Goal: Information Seeking & Learning: Find specific fact

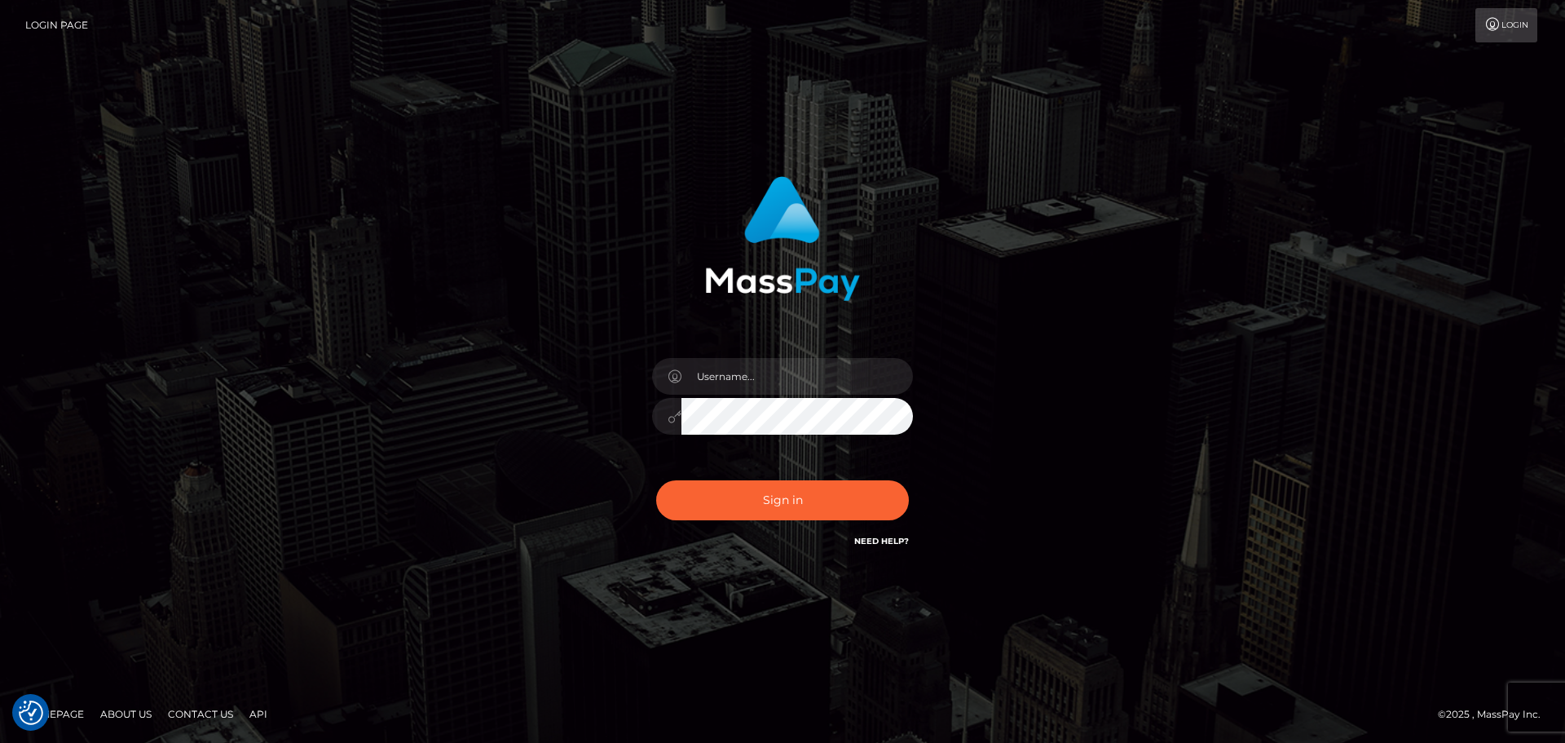
checkbox input "true"
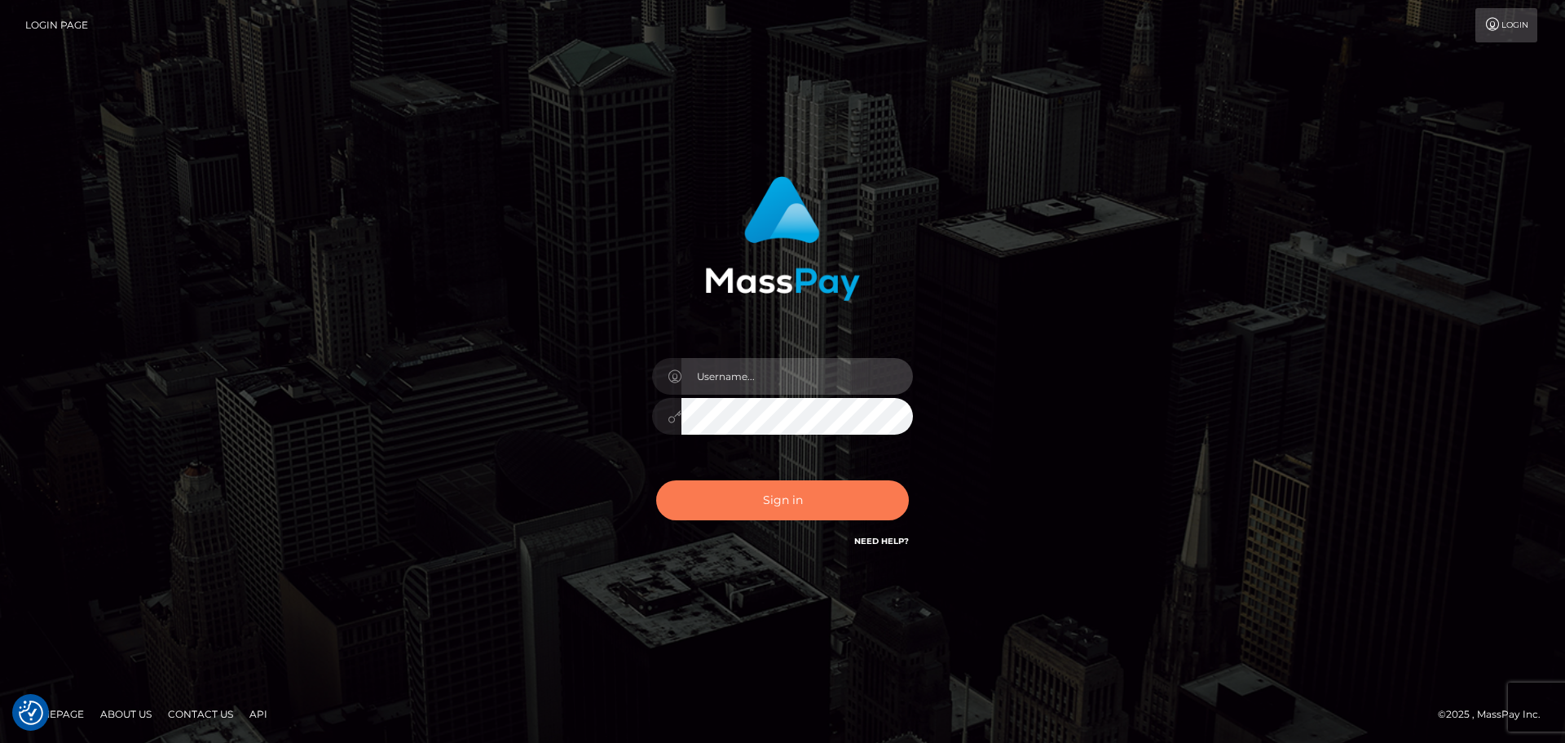
type input "Celso.B2Spin"
click at [762, 505] on button "Sign in" at bounding box center [782, 500] width 253 height 40
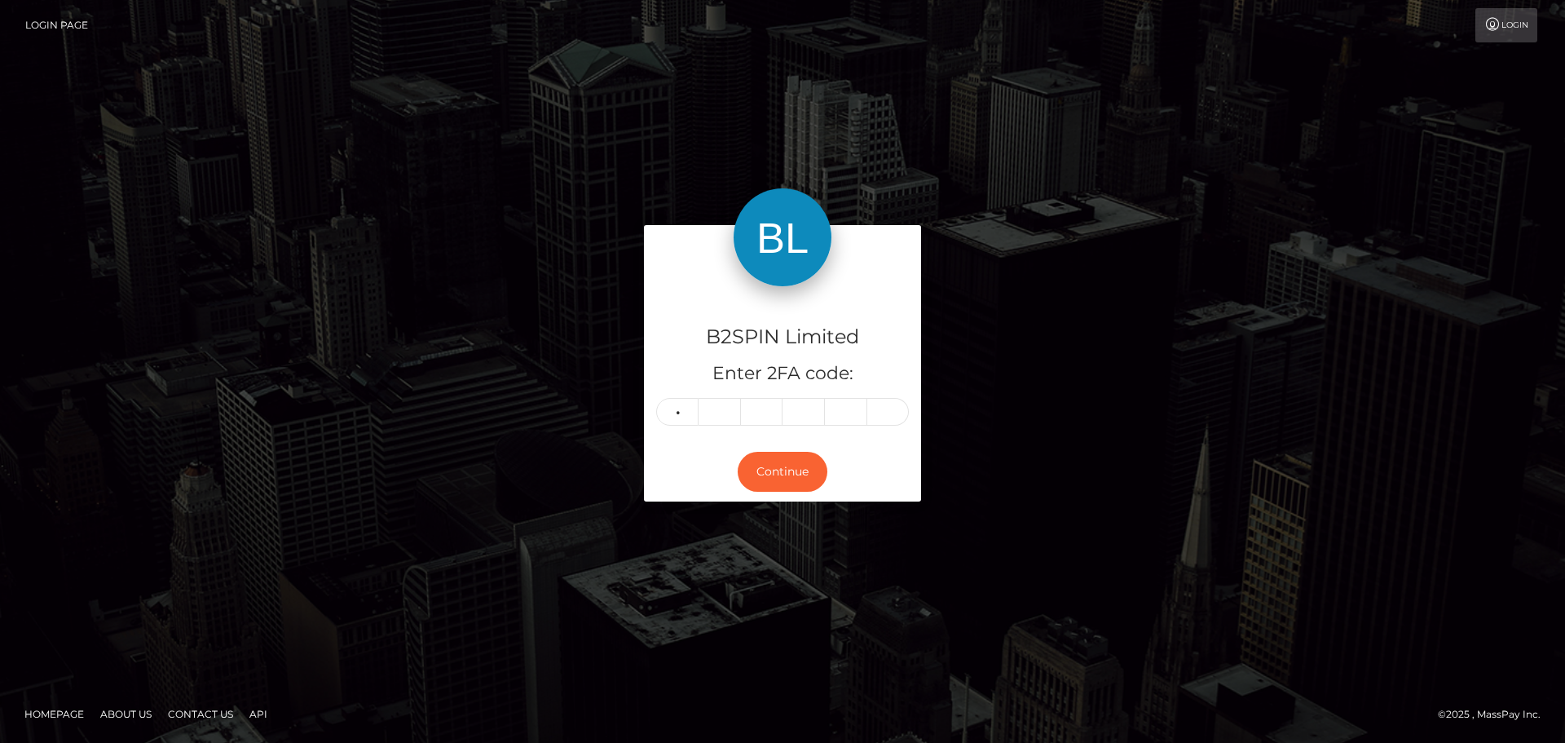
type input "4"
type input "0"
type input "1"
type input "8"
type input "5"
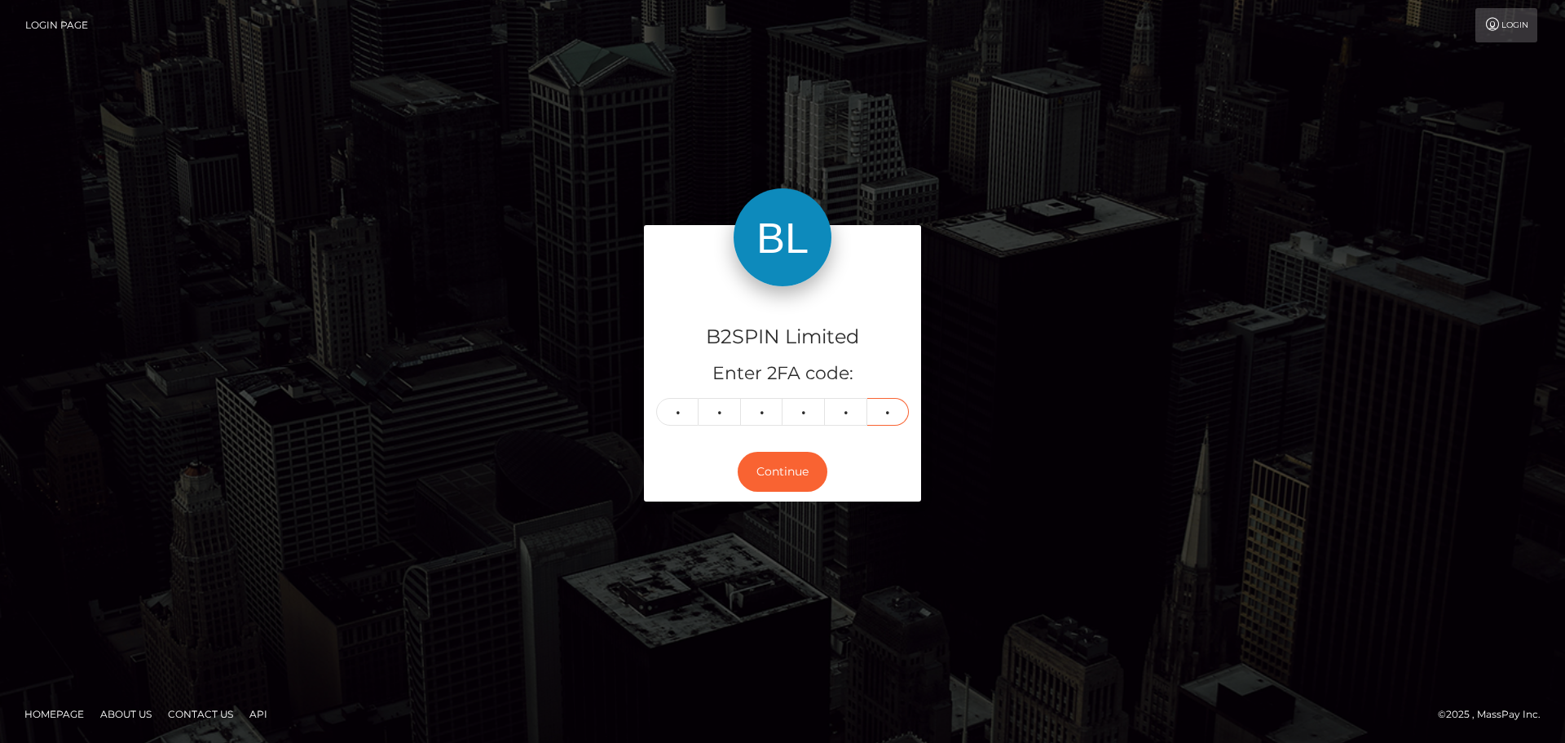
type input "8"
click at [893, 413] on input "8" at bounding box center [888, 412] width 42 height 28
type input "3"
type input "4"
type input "6"
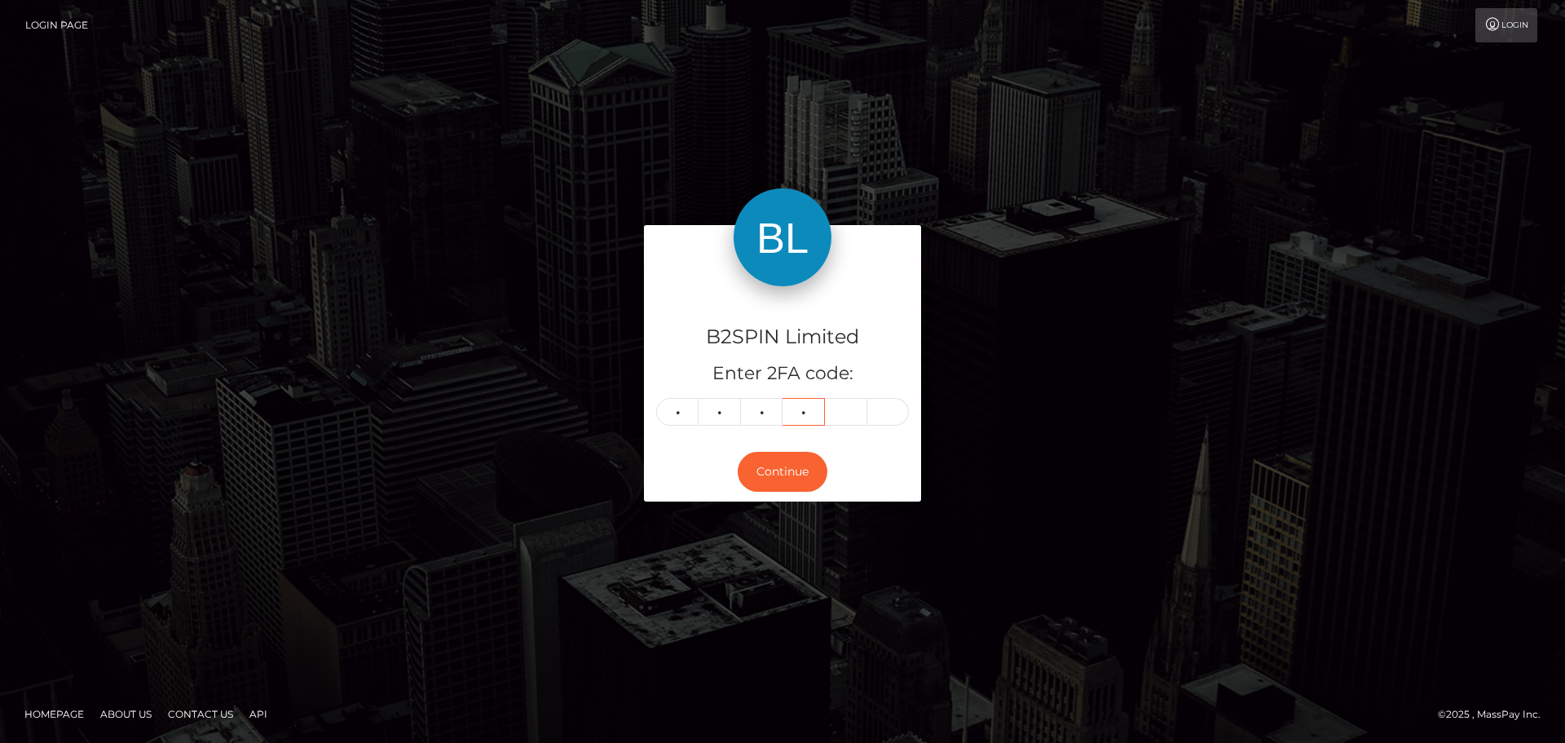
type input "3"
type input "0"
type input "8"
click at [793, 462] on button "Continue" at bounding box center [783, 472] width 90 height 40
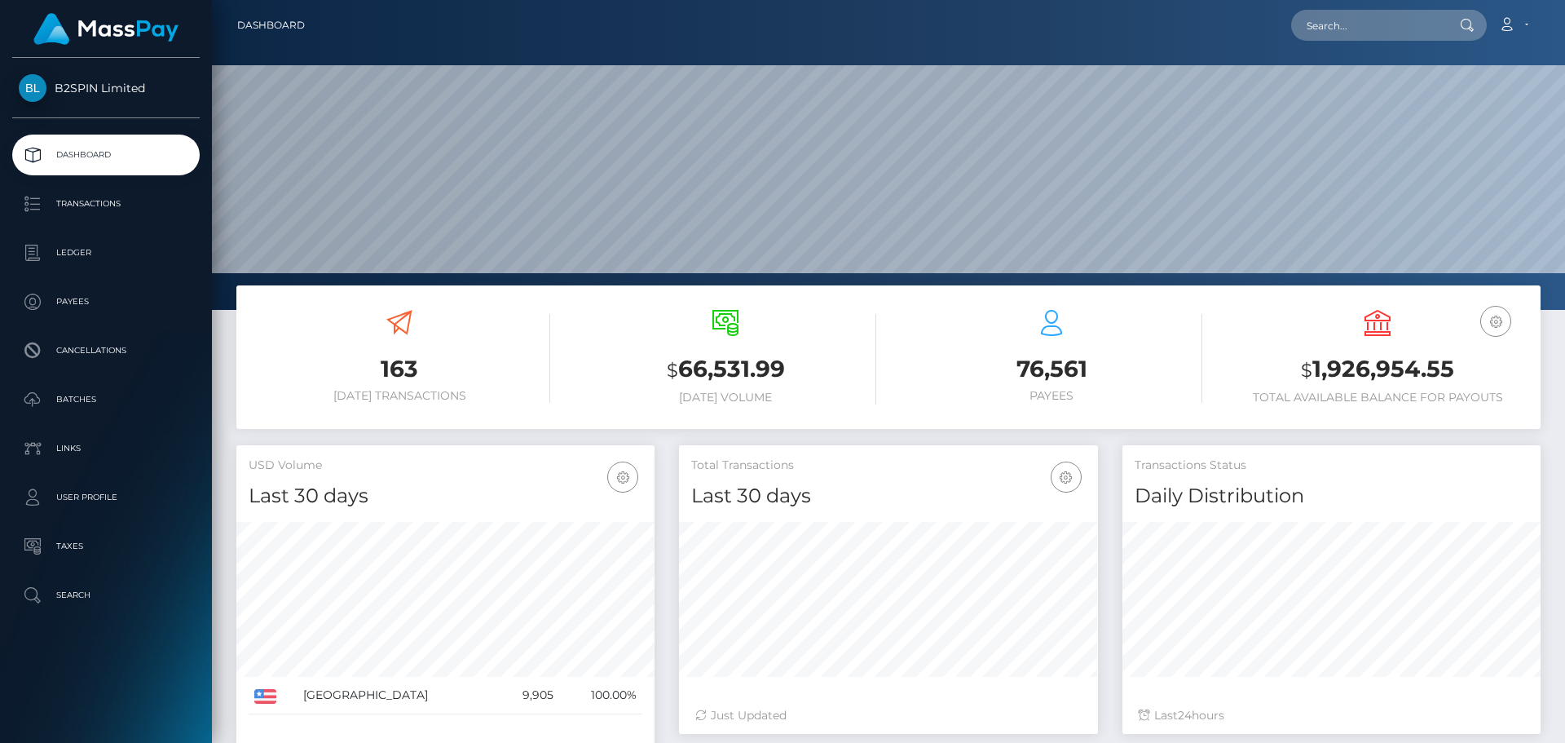
scroll to position [289, 419]
type input "Not a valid IDSelfieCollection"
click at [1323, 29] on input "text" at bounding box center [1367, 25] width 153 height 31
paste input "3242937"
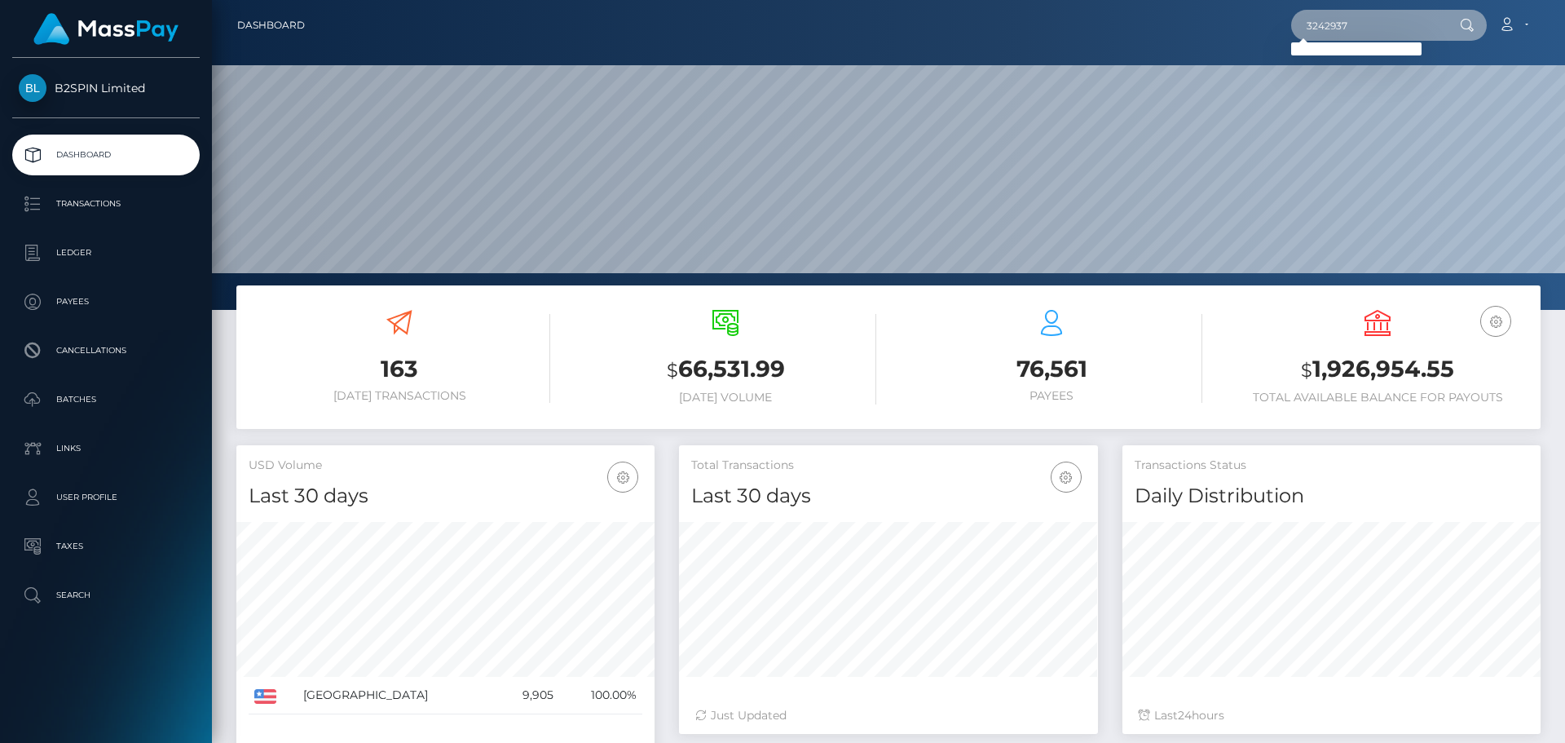
click at [1365, 29] on input "3242937" at bounding box center [1367, 25] width 153 height 31
drag, startPoint x: 1353, startPoint y: 23, endPoint x: 1075, endPoint y: 28, distance: 278.9
click at [1075, 28] on div "3242937 Loading... Loading... Account Edit Profile Logout" at bounding box center [929, 25] width 1222 height 34
paste input "1967379605"
type input "1967379605"
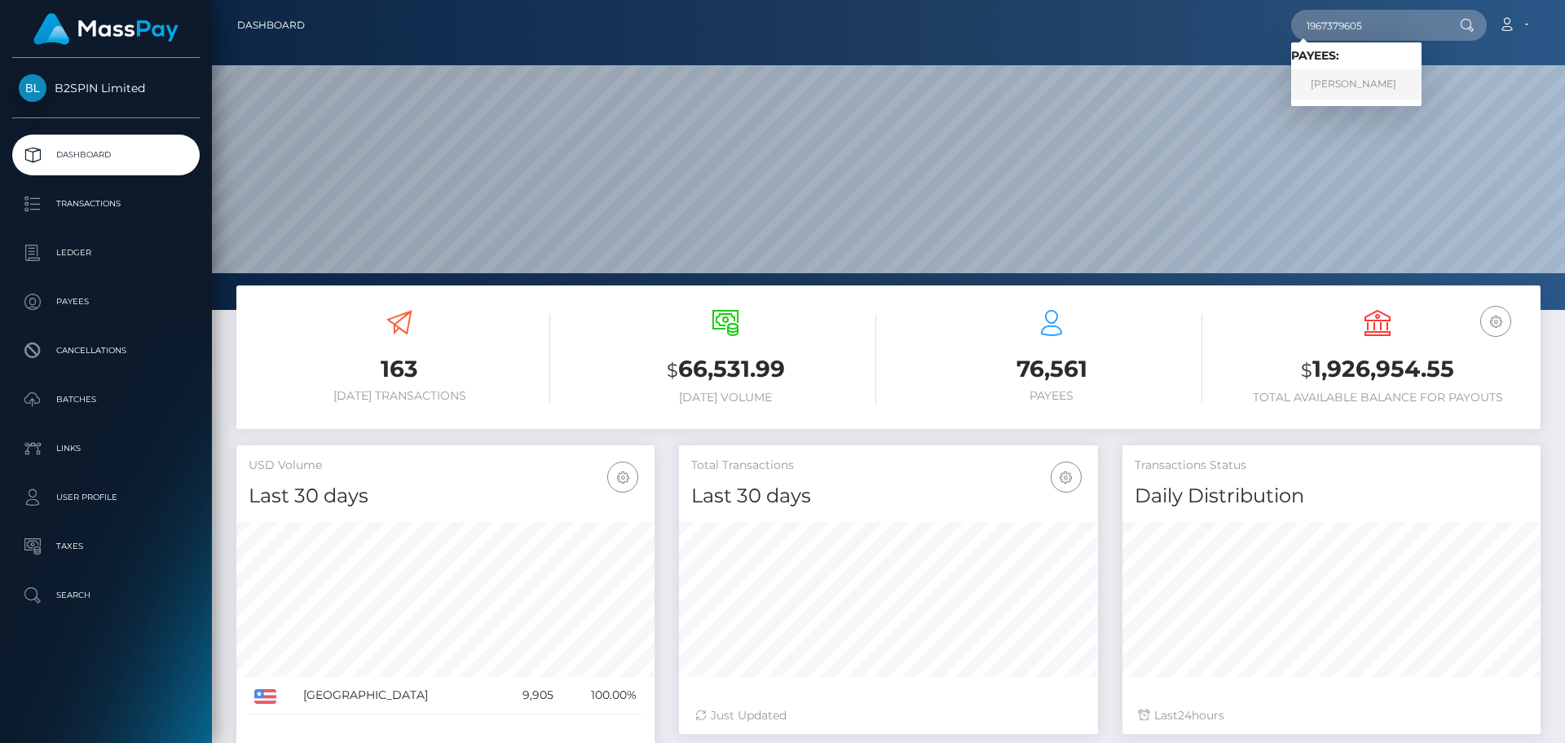
click at [1373, 83] on link "QUAN LI" at bounding box center [1356, 84] width 130 height 30
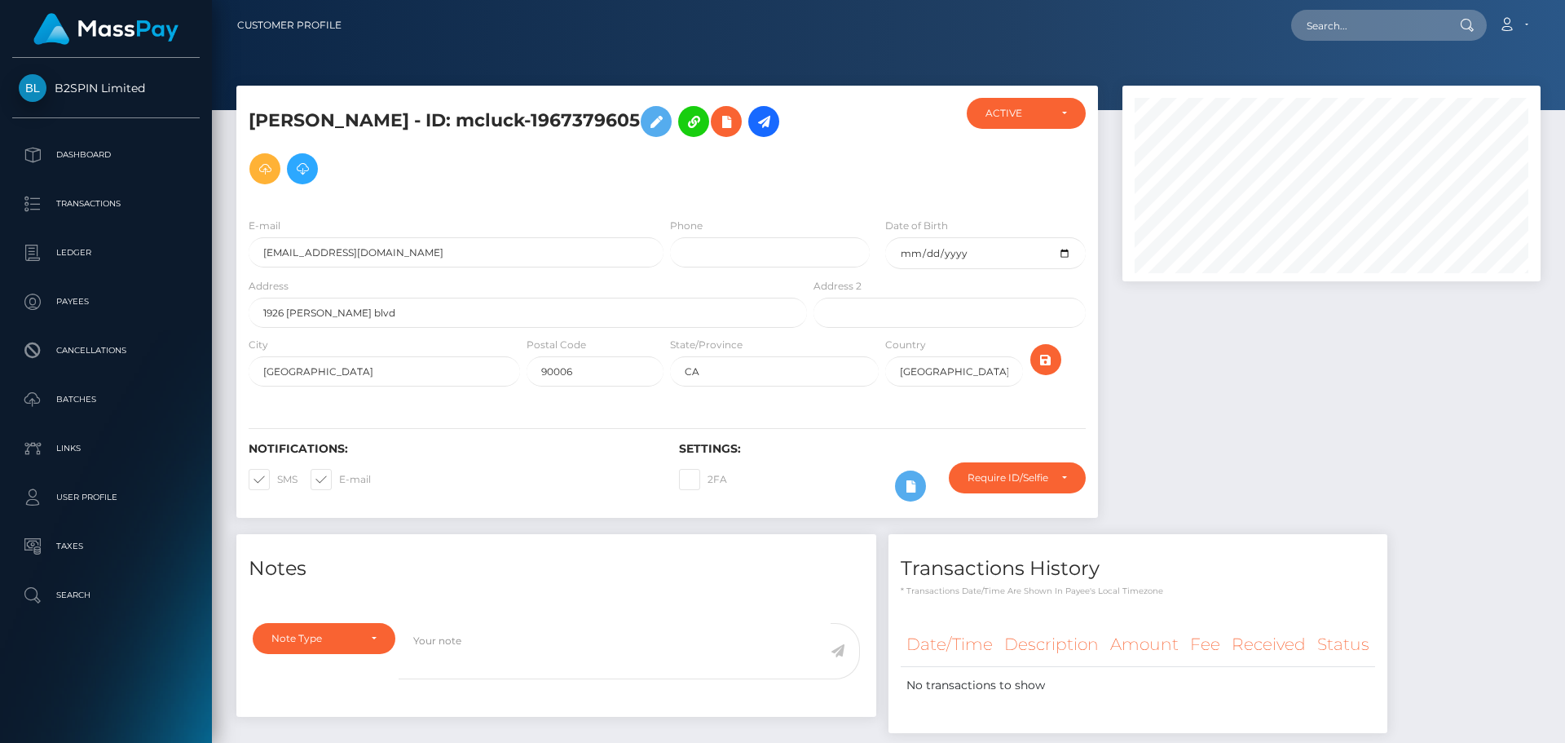
scroll to position [196, 419]
drag, startPoint x: 375, startPoint y: 119, endPoint x: 554, endPoint y: 115, distance: 179.4
click at [554, 115] on h5 "[PERSON_NAME] - ID: mcluck-1967379605" at bounding box center [524, 145] width 550 height 95
copy h5 "mcluck-1967379605"
